Goal: Information Seeking & Learning: Learn about a topic

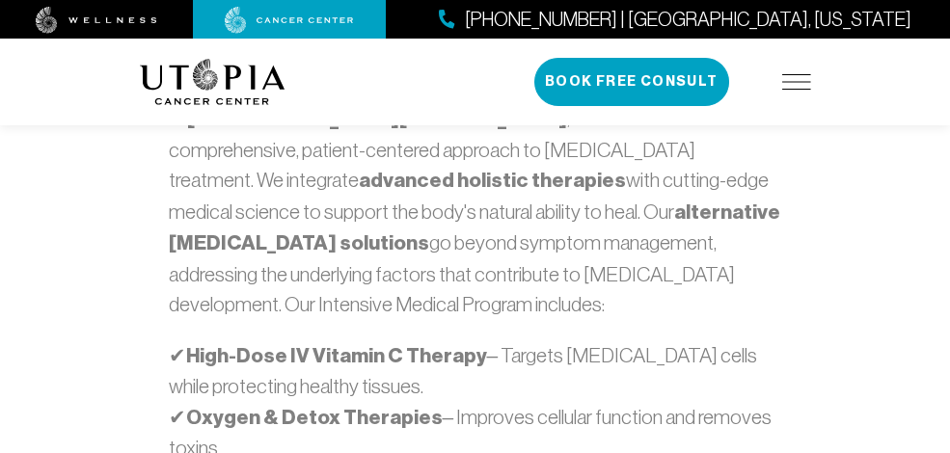
scroll to position [1315, 0]
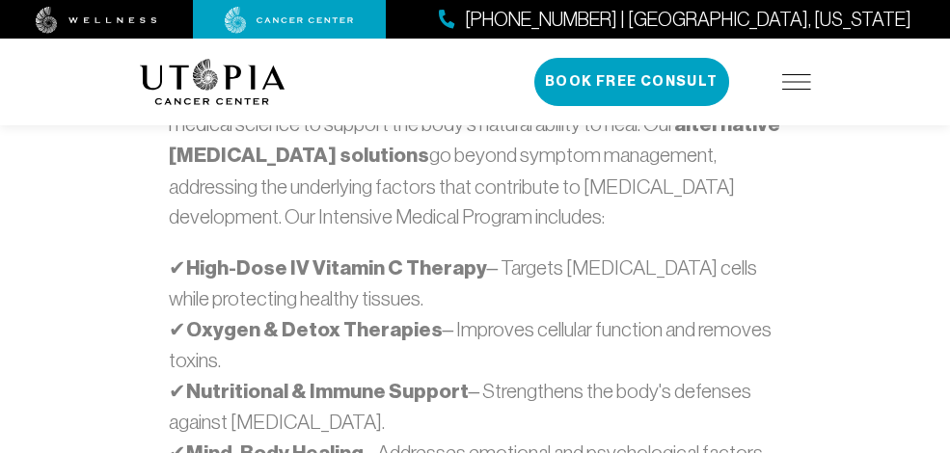
click at [231, 190] on div "Our Approach At Utopia Cancer Center , we believe in a comprehensive, patient-c…" at bounding box center [475, 416] width 694 height 1099
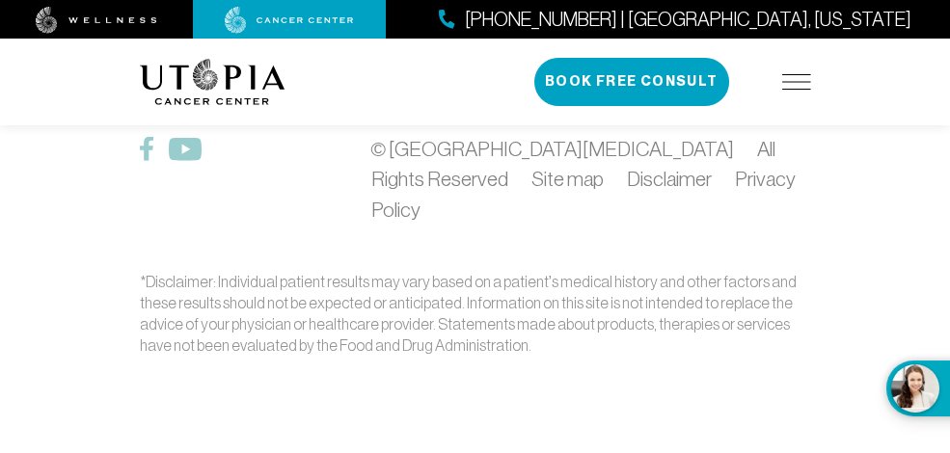
scroll to position [9644, 0]
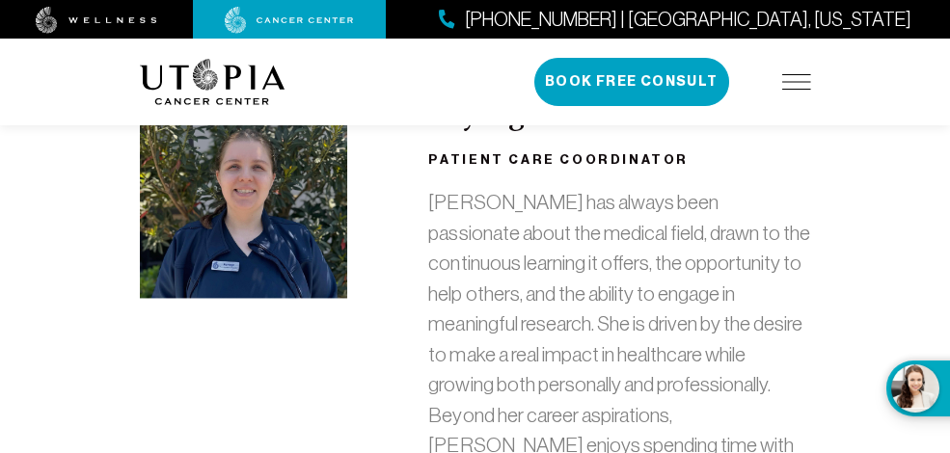
scroll to position [6312, 0]
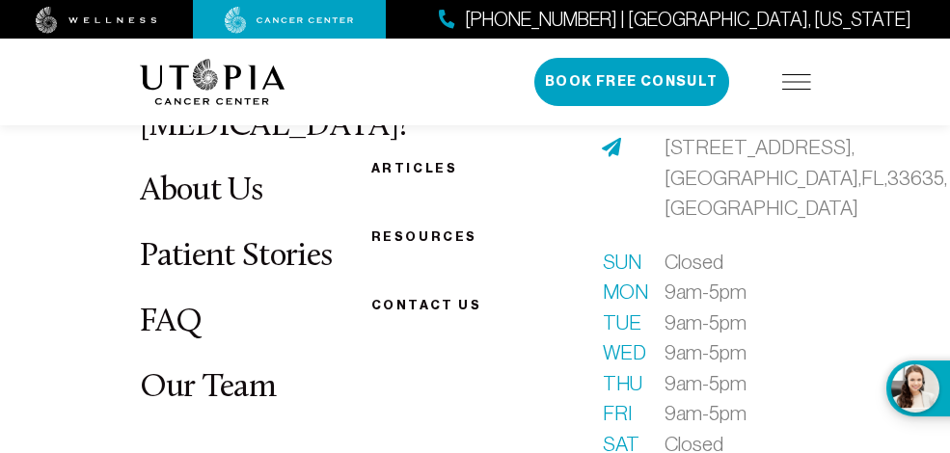
scroll to position [11310, 0]
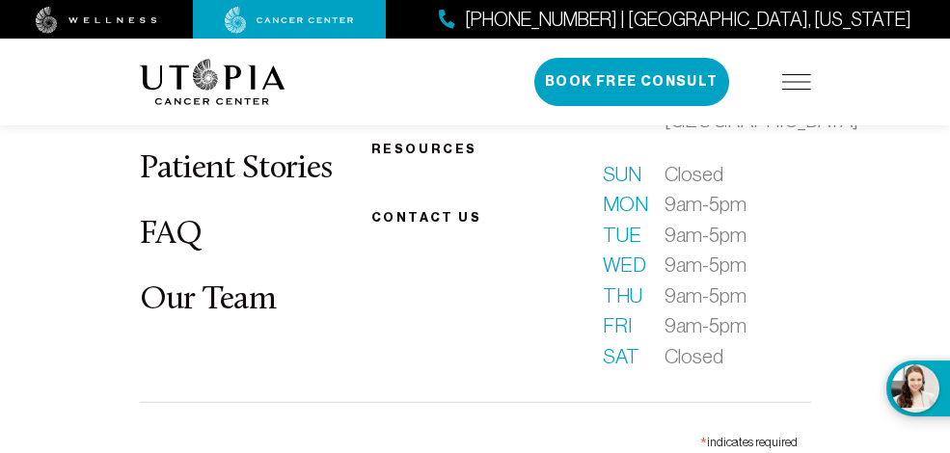
click at [140, 252] on link "FAQ" at bounding box center [171, 235] width 63 height 34
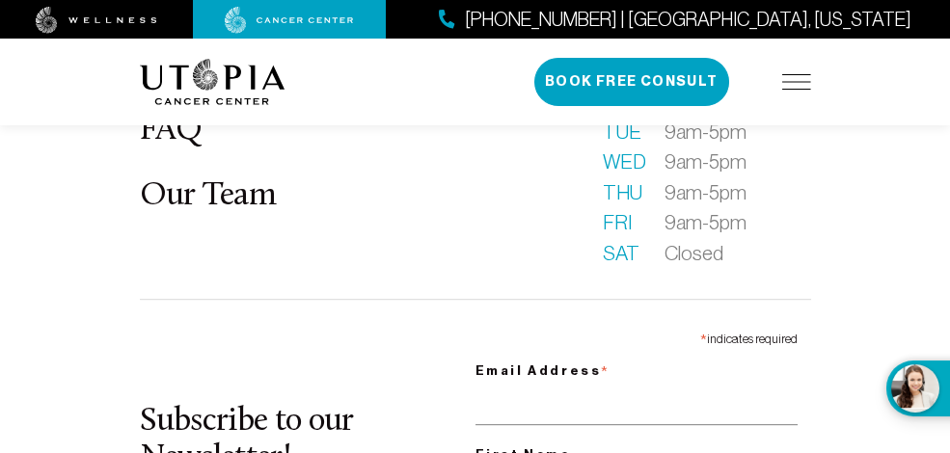
scroll to position [2191, 0]
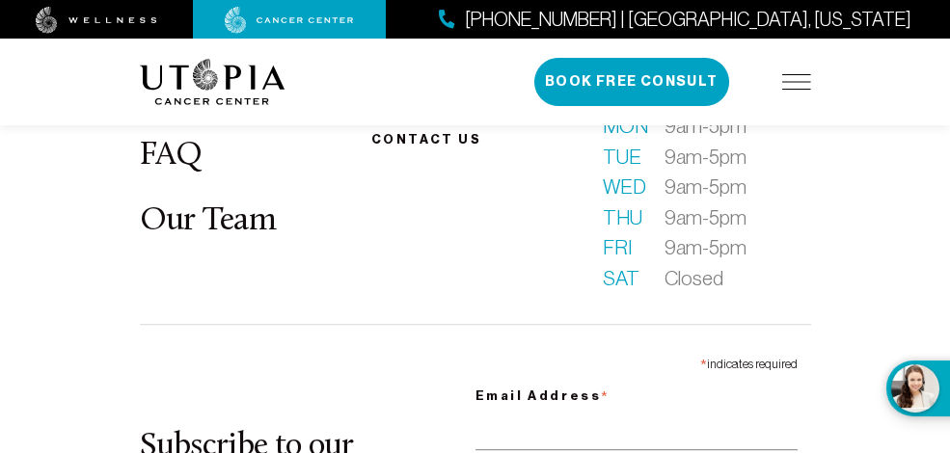
drag, startPoint x: 227, startPoint y: 176, endPoint x: 319, endPoint y: 177, distance: 92.6
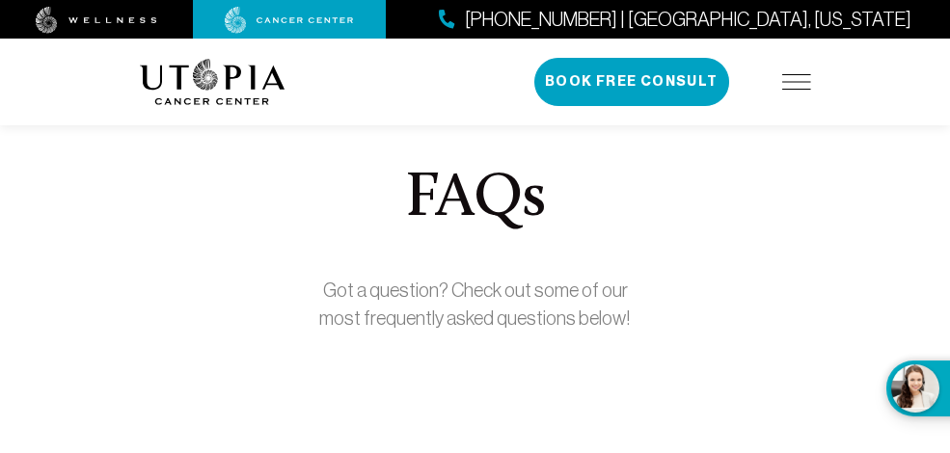
scroll to position [0, 0]
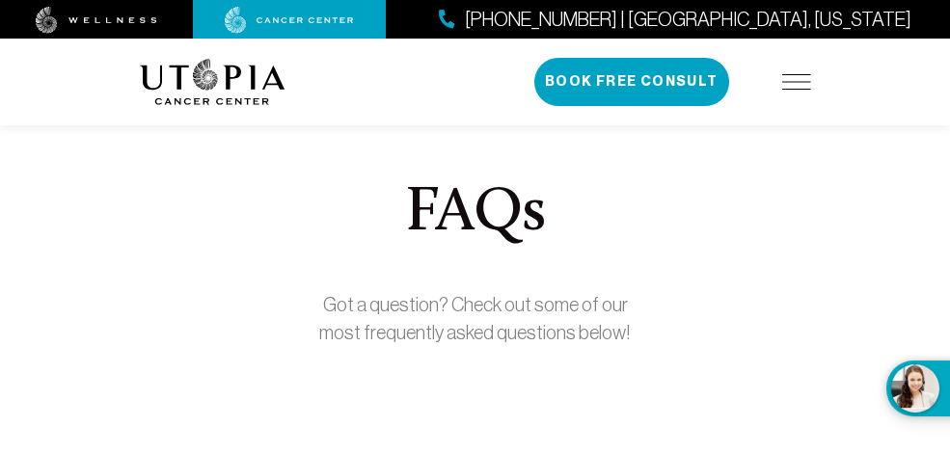
click at [811, 82] on img at bounding box center [796, 81] width 29 height 15
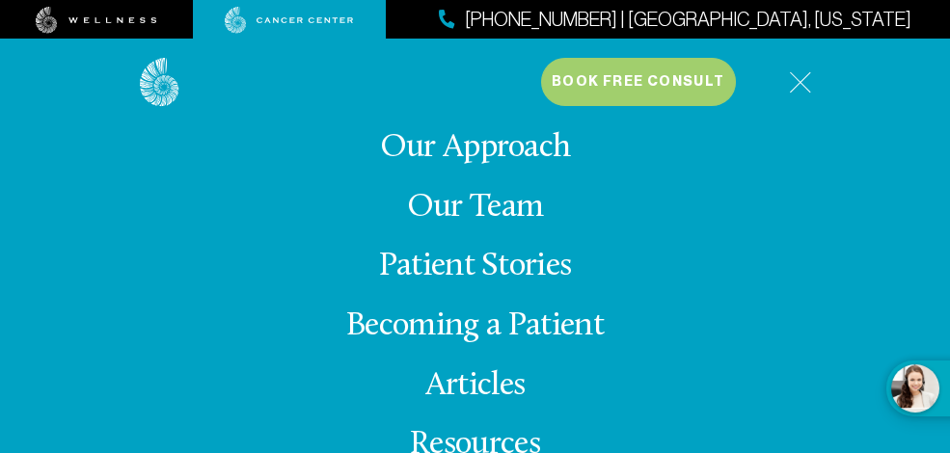
click at [137, 21] on img at bounding box center [97, 20] width 122 height 27
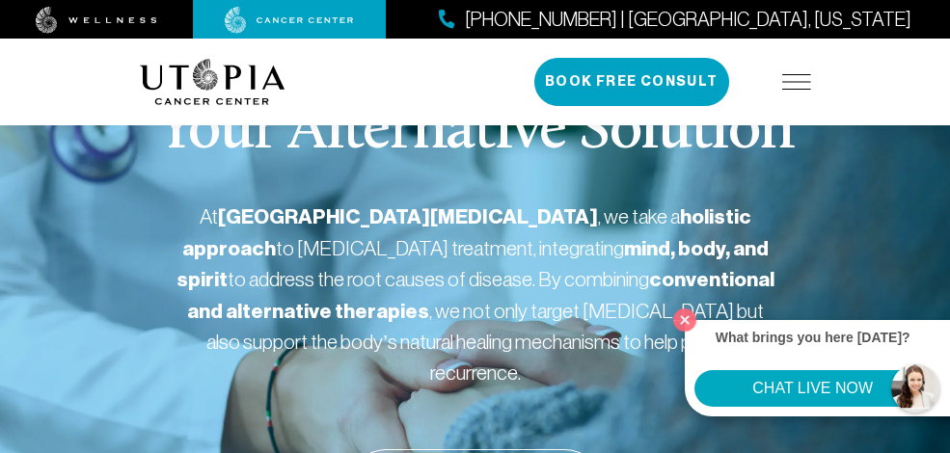
scroll to position [87, 0]
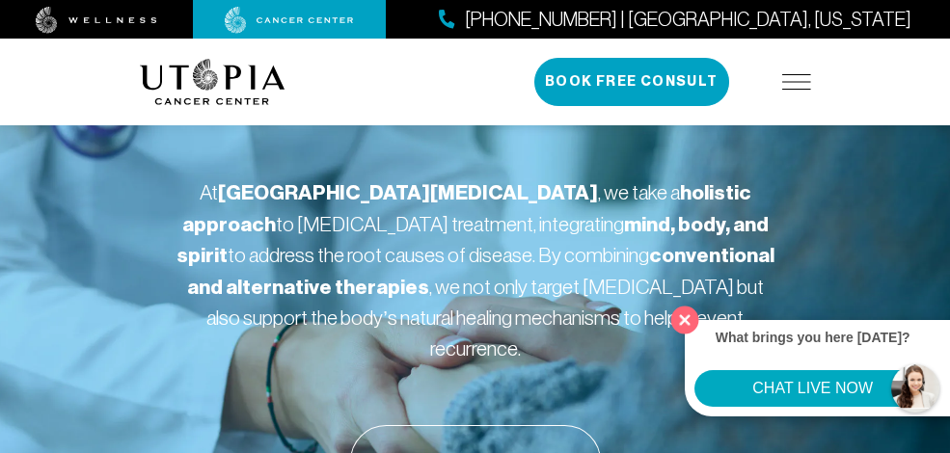
click at [678, 321] on button "Close" at bounding box center [685, 320] width 40 height 40
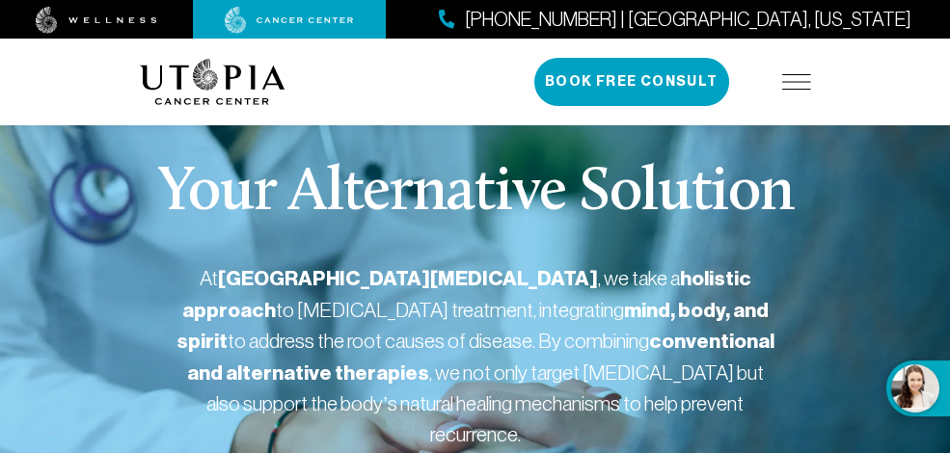
scroll to position [0, 0]
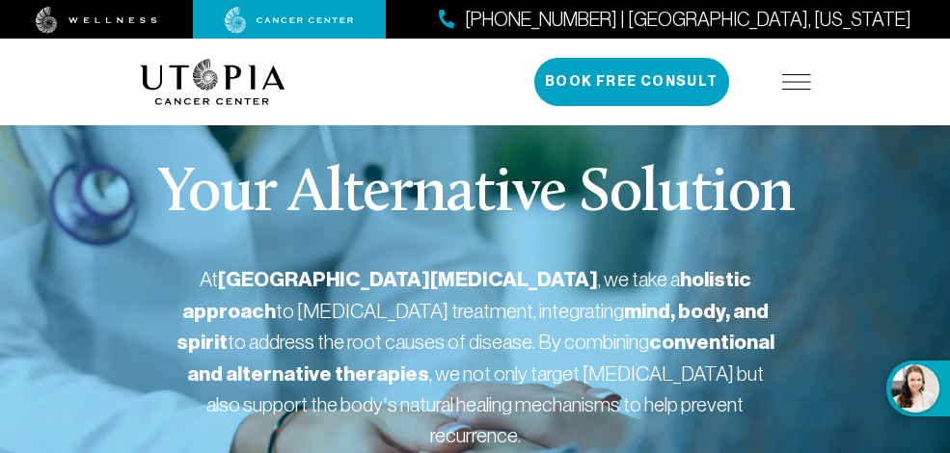
click at [80, 19] on img at bounding box center [97, 20] width 122 height 27
